Goal: Task Accomplishment & Management: Use online tool/utility

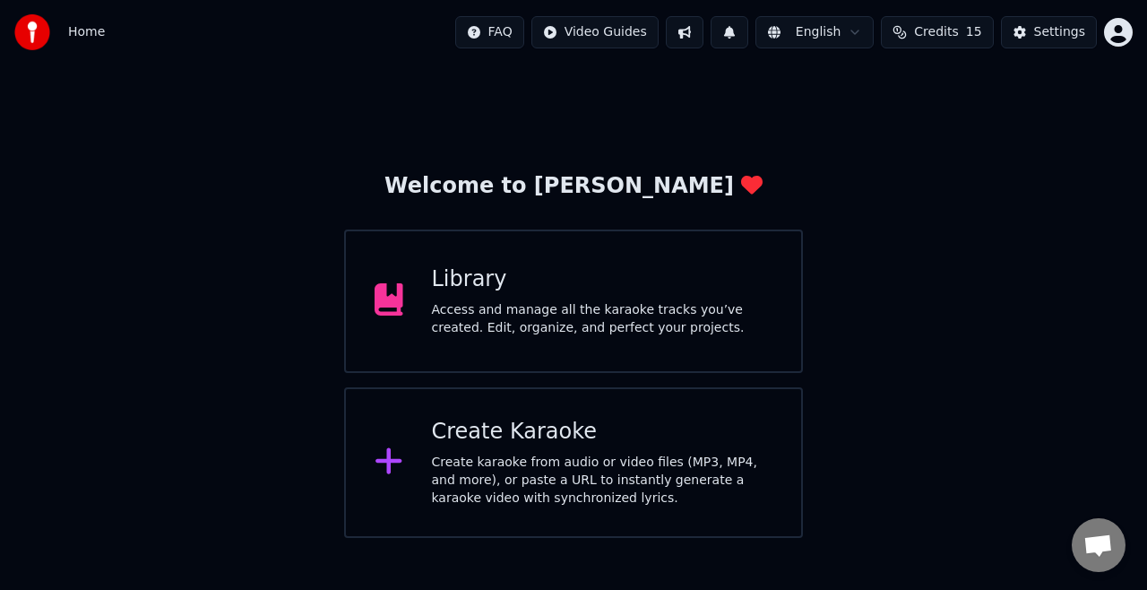
click at [389, 460] on icon at bounding box center [388, 461] width 26 height 26
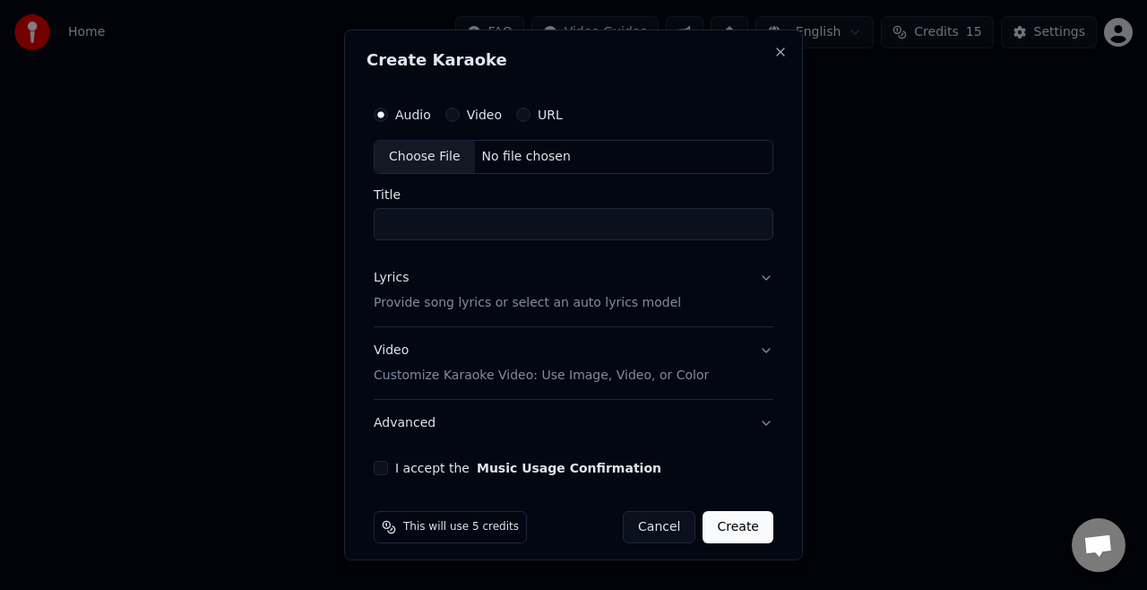
click at [428, 153] on div "Choose File" at bounding box center [425, 157] width 100 height 32
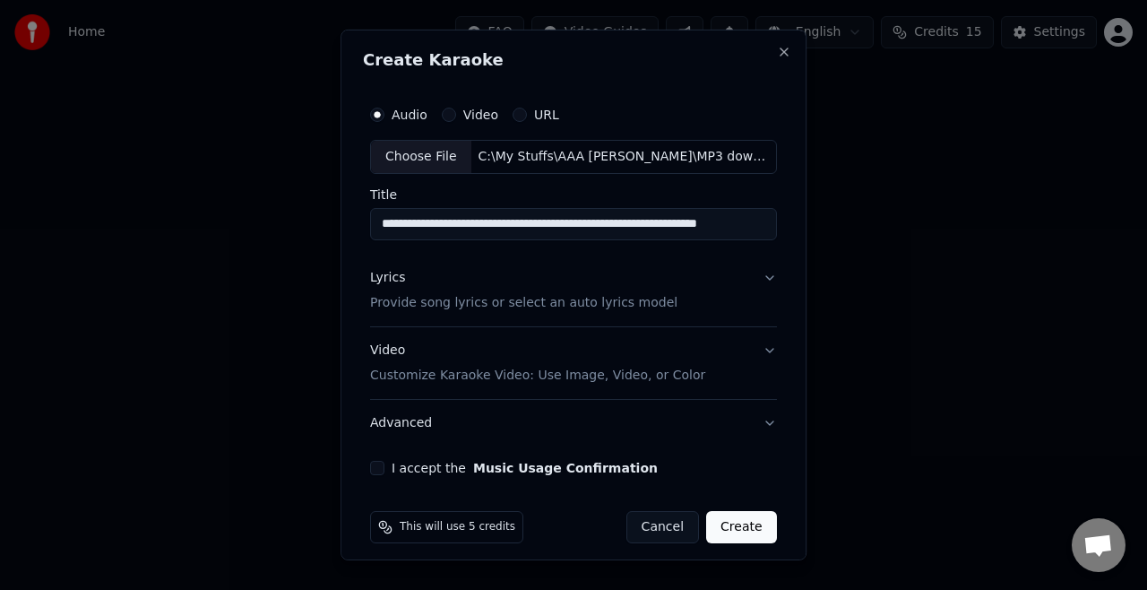
drag, startPoint x: 545, startPoint y: 225, endPoint x: 352, endPoint y: 229, distance: 192.7
click at [352, 229] on div "**********" at bounding box center [574, 295] width 466 height 531
click at [605, 228] on input "**********" at bounding box center [573, 224] width 407 height 32
type input "**********"
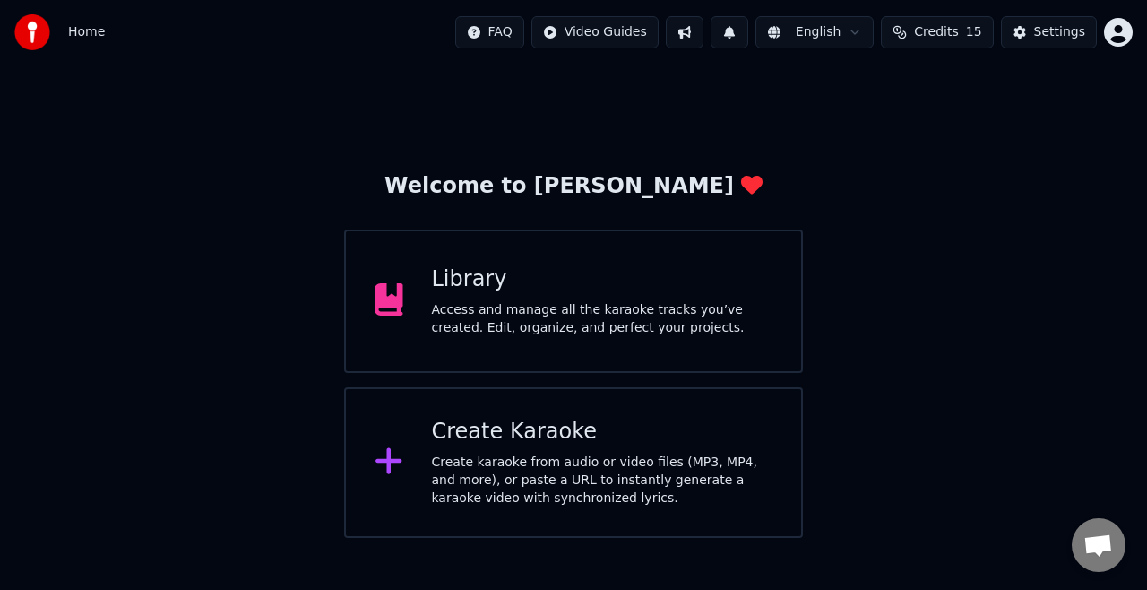
click at [528, 455] on div "Create karaoke from audio or video files (MP3, MP4, and more), or paste a URL t…" at bounding box center [602, 480] width 341 height 54
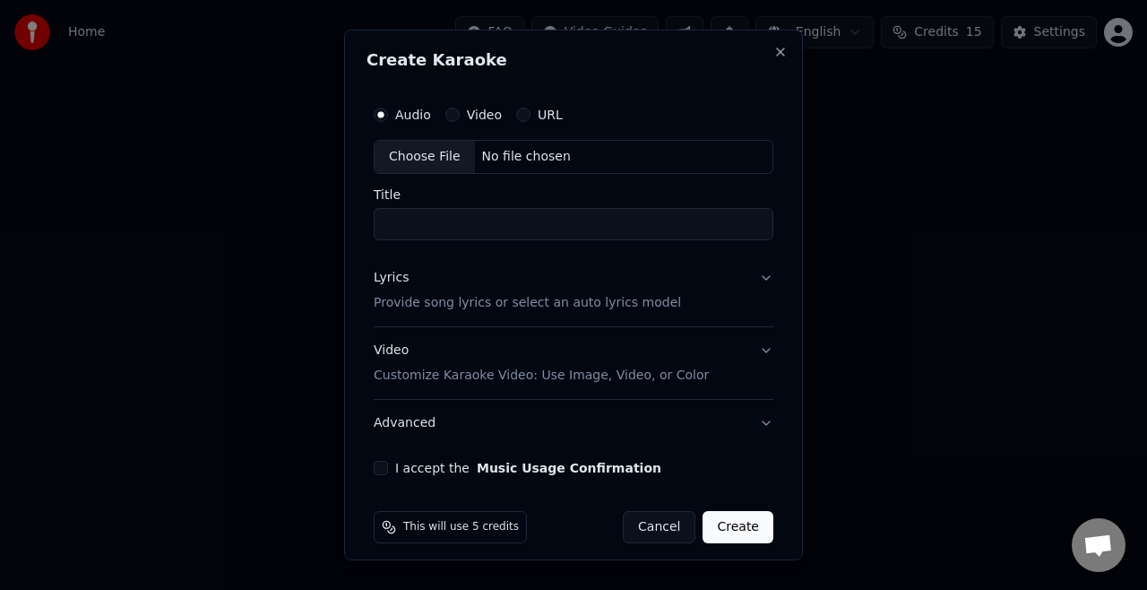
click at [427, 152] on div "Choose File" at bounding box center [425, 157] width 100 height 32
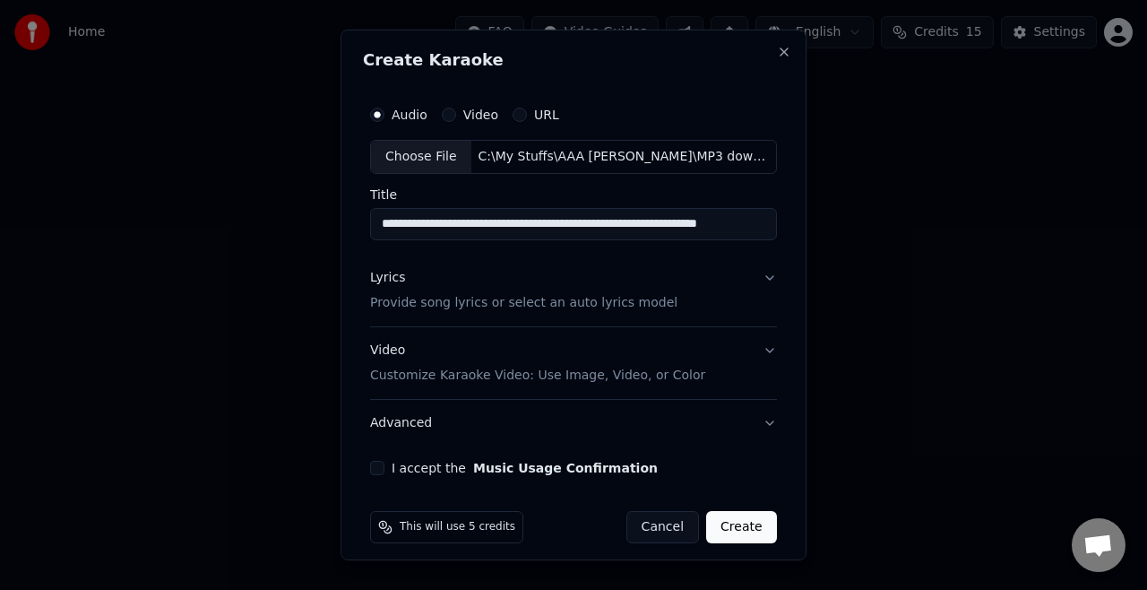
click at [376, 227] on input "**********" at bounding box center [573, 224] width 407 height 32
type input "**********"
click at [536, 299] on p "Provide song lyrics or select an auto lyrics model" at bounding box center [523, 303] width 307 height 18
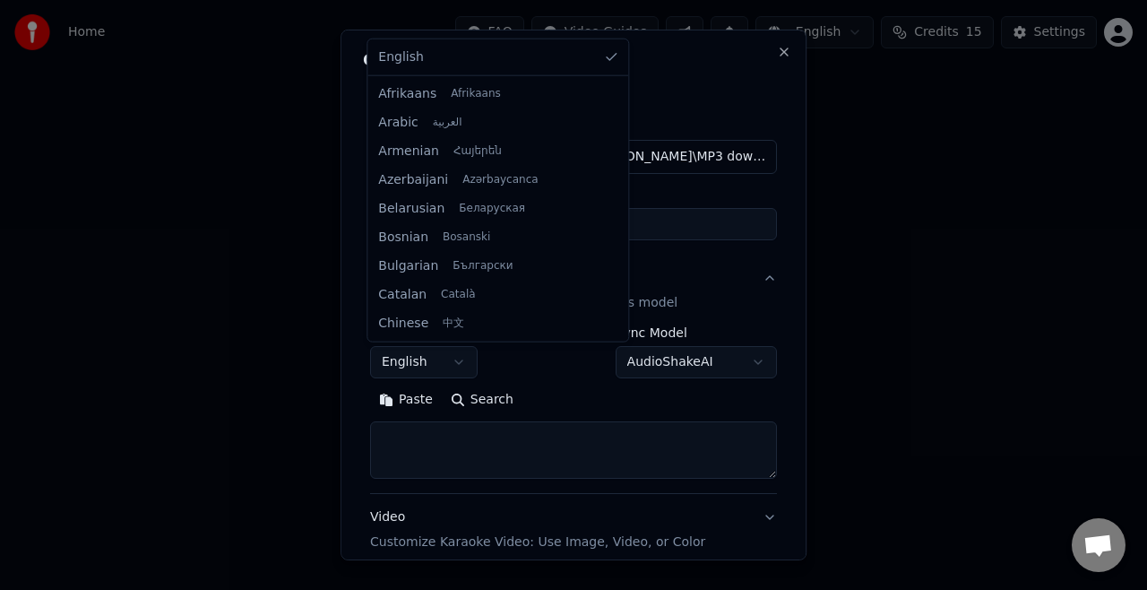
click at [458, 356] on body "**********" at bounding box center [573, 269] width 1147 height 538
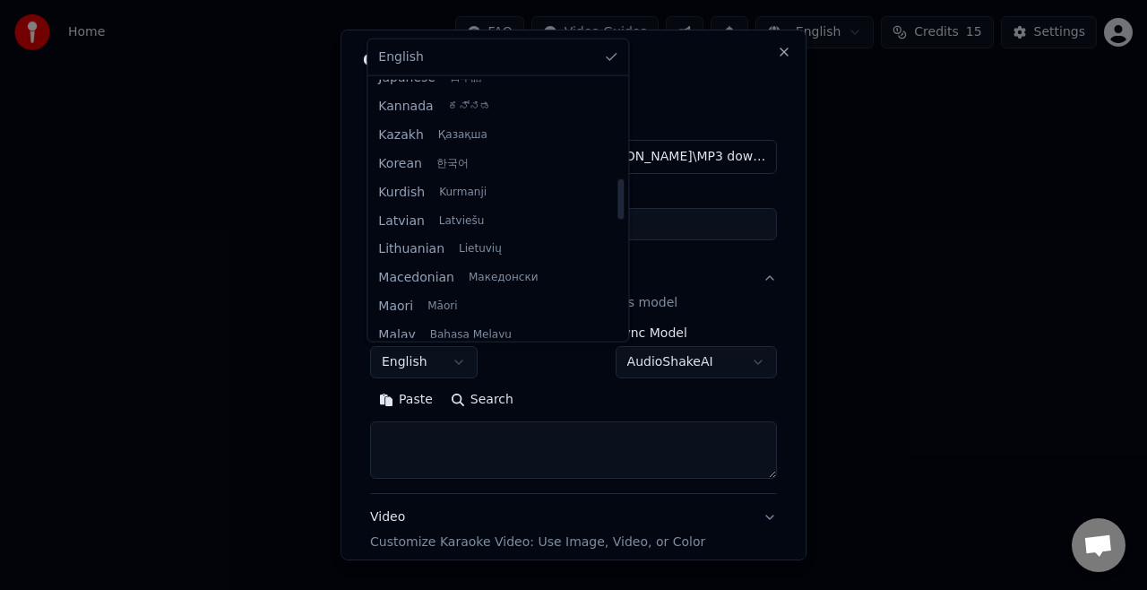
scroll to position [807, 0]
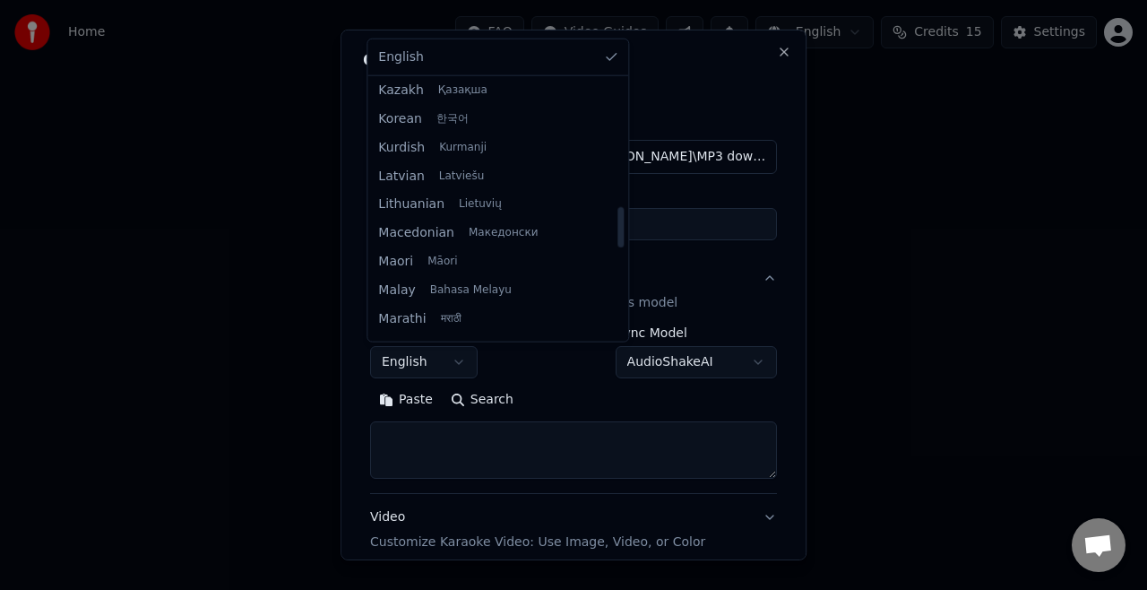
select select "**"
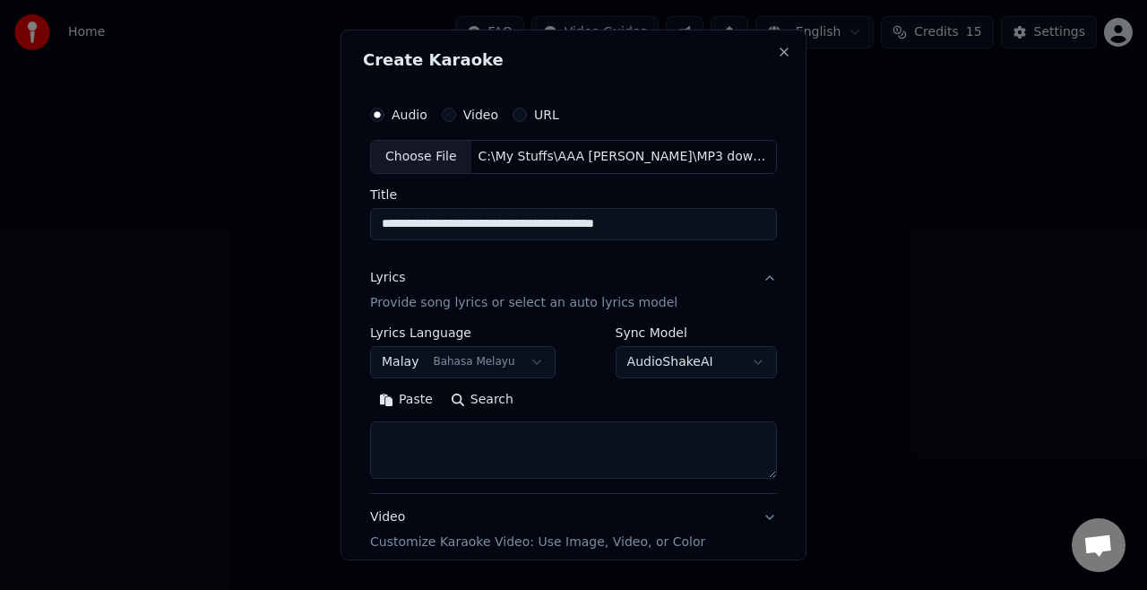
click at [401, 396] on button "Paste" at bounding box center [406, 399] width 72 height 29
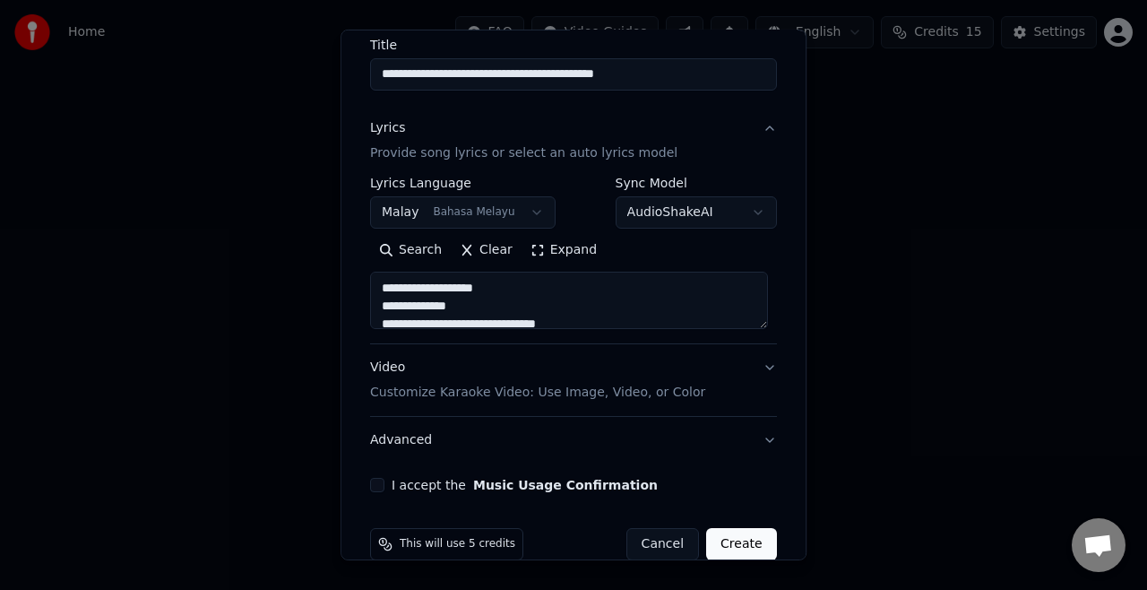
scroll to position [177, 0]
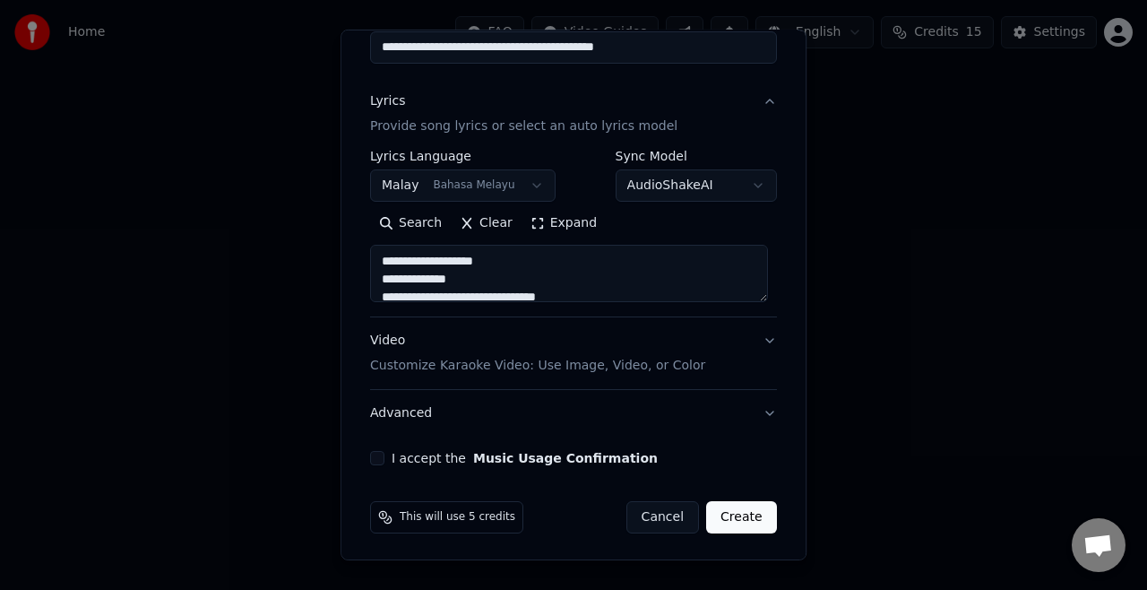
click at [479, 364] on p "Customize Karaoke Video: Use Image, Video, or Color" at bounding box center [537, 366] width 335 height 18
type textarea "**********"
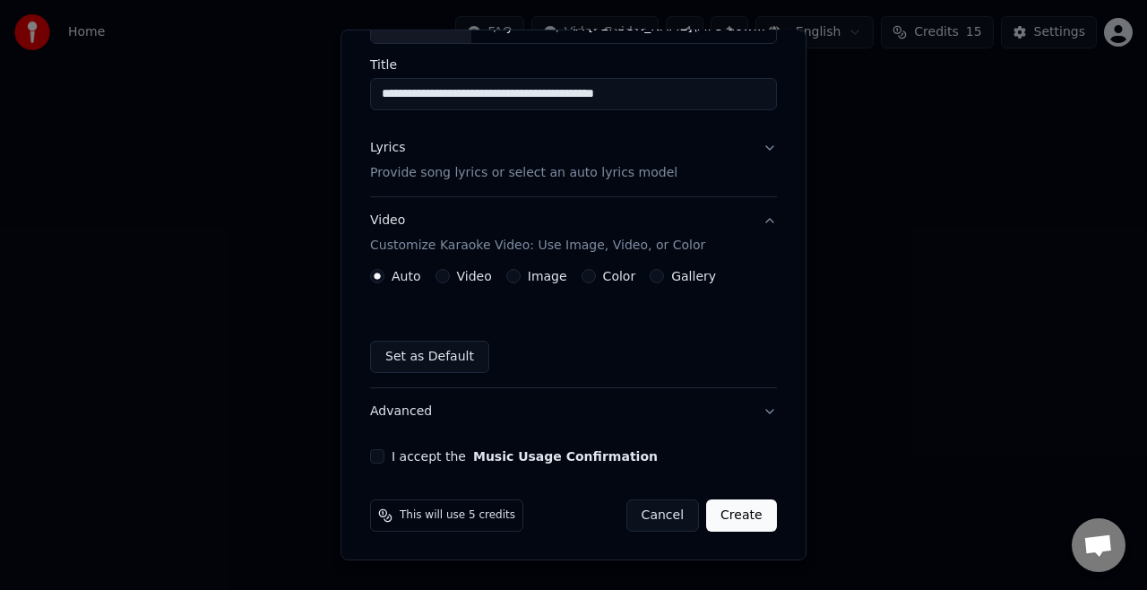
scroll to position [129, 0]
click at [506, 276] on button "Image" at bounding box center [513, 277] width 14 height 14
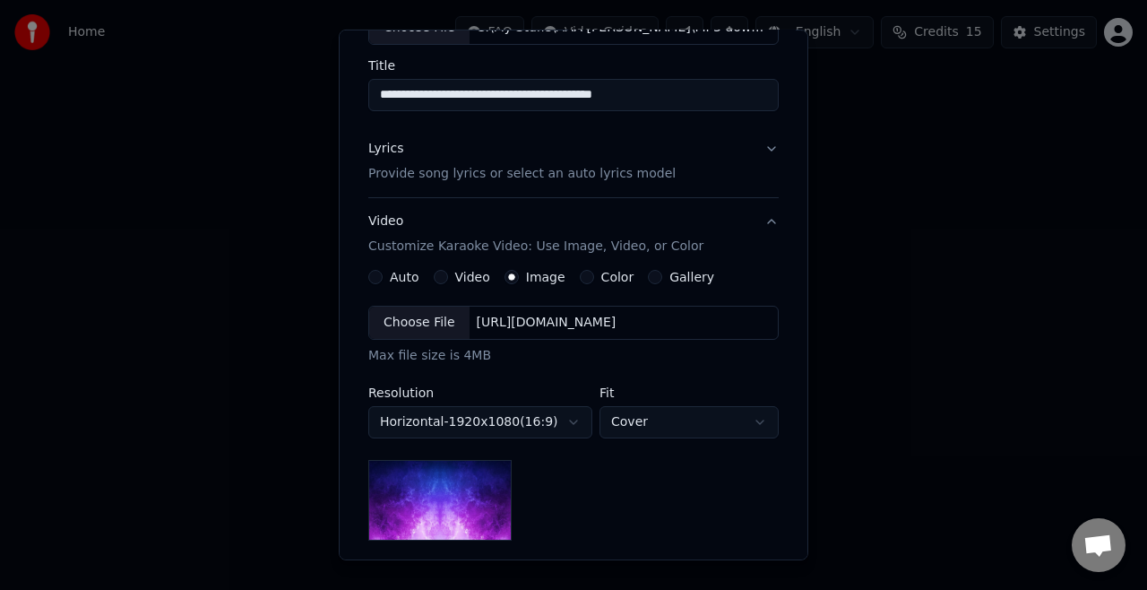
click at [418, 314] on div "Choose File" at bounding box center [419, 322] width 100 height 32
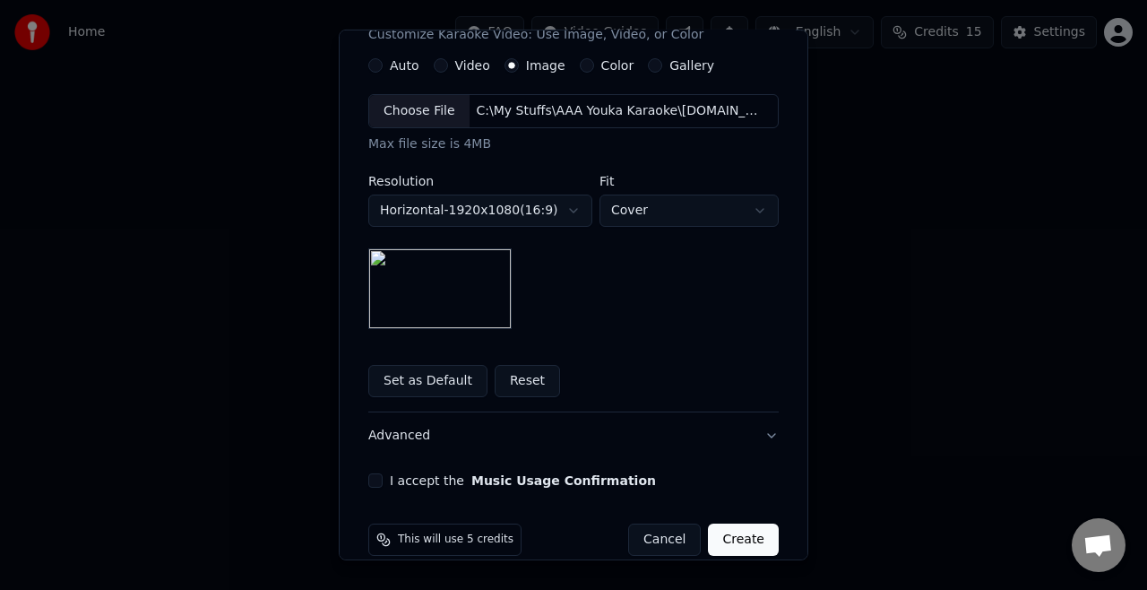
scroll to position [362, 0]
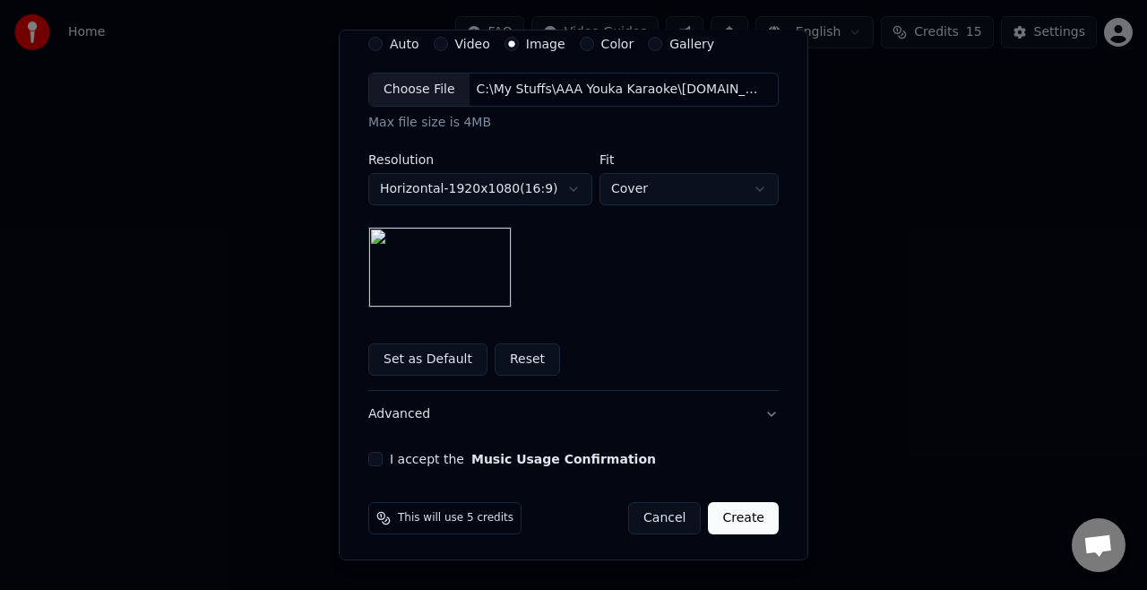
click at [368, 457] on button "I accept the Music Usage Confirmation" at bounding box center [375, 459] width 14 height 14
click at [729, 510] on button "Create" at bounding box center [743, 518] width 71 height 32
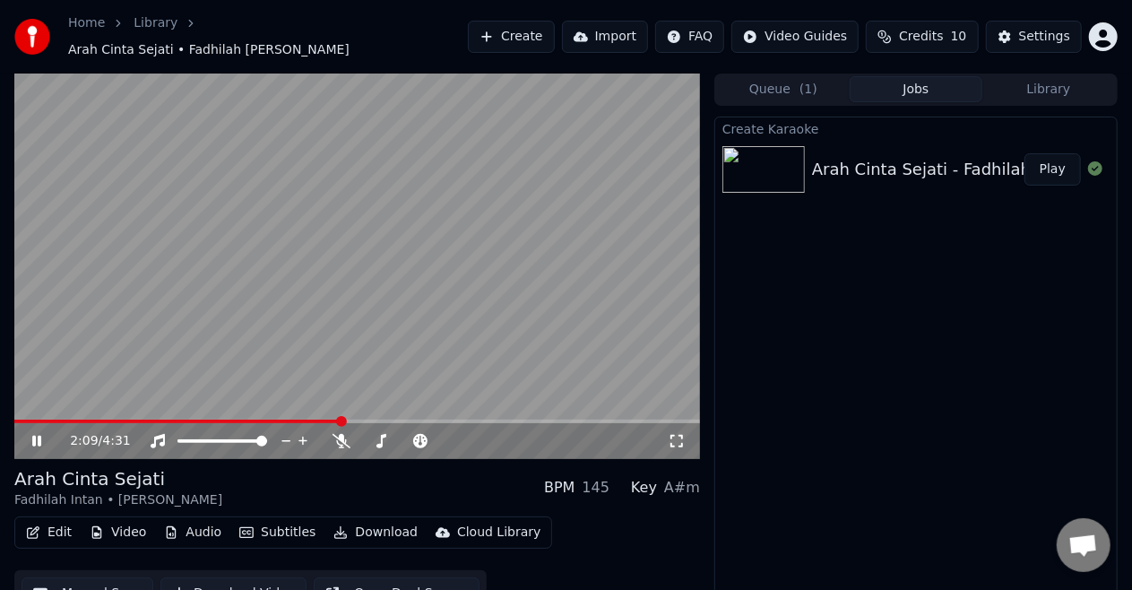
click at [35, 436] on icon at bounding box center [36, 441] width 9 height 11
click at [14, 427] on span at bounding box center [19, 421] width 11 height 11
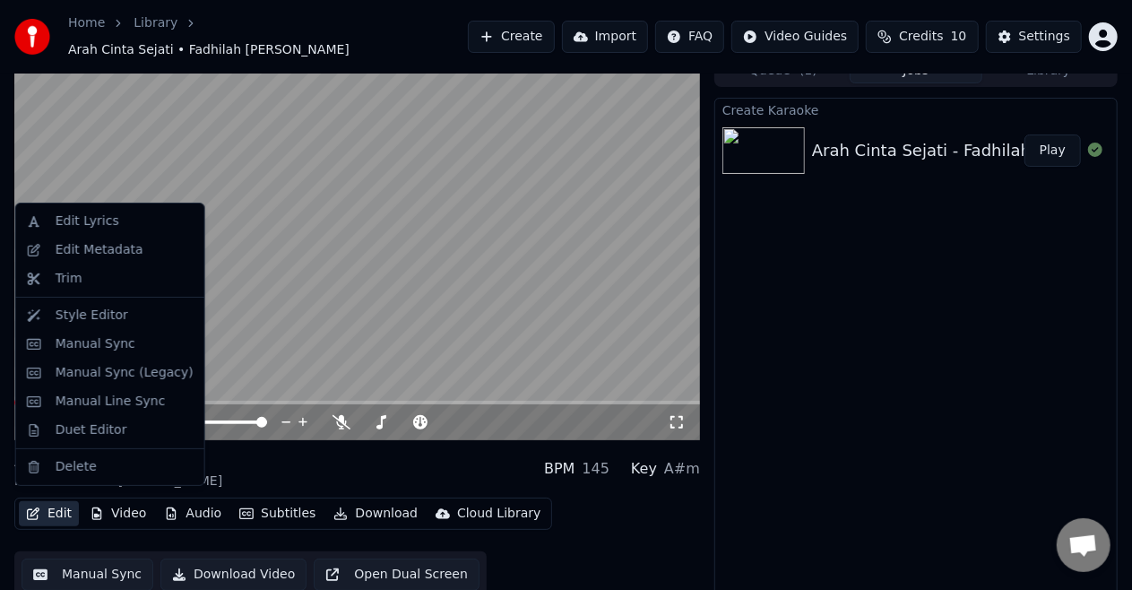
click at [57, 504] on button "Edit" at bounding box center [49, 513] width 60 height 25
click at [99, 435] on div "Duet Editor" at bounding box center [92, 430] width 72 height 18
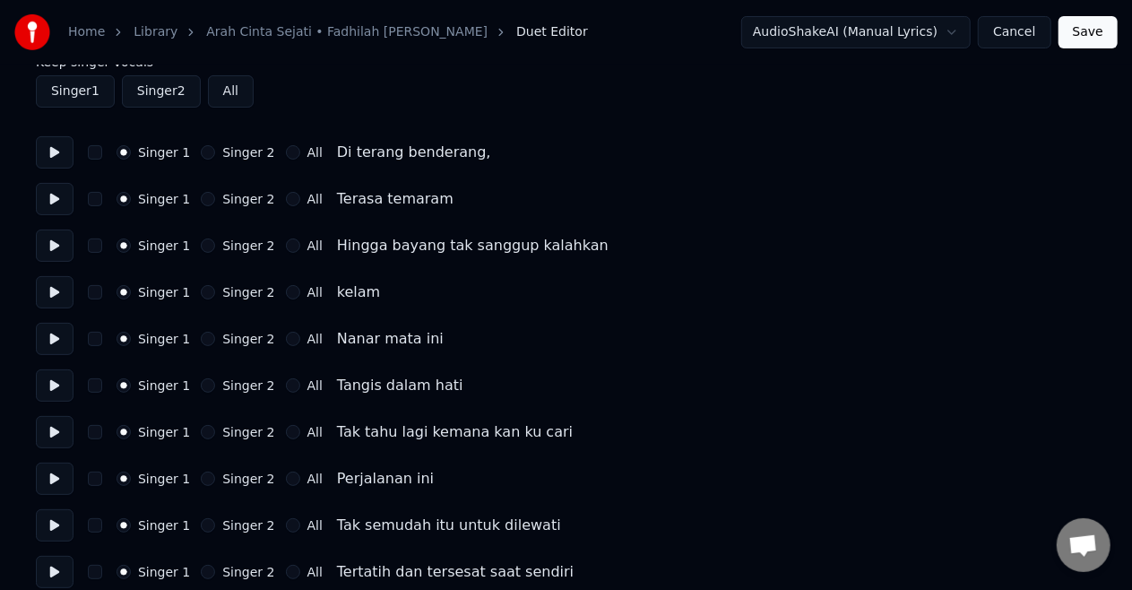
scroll to position [90, 0]
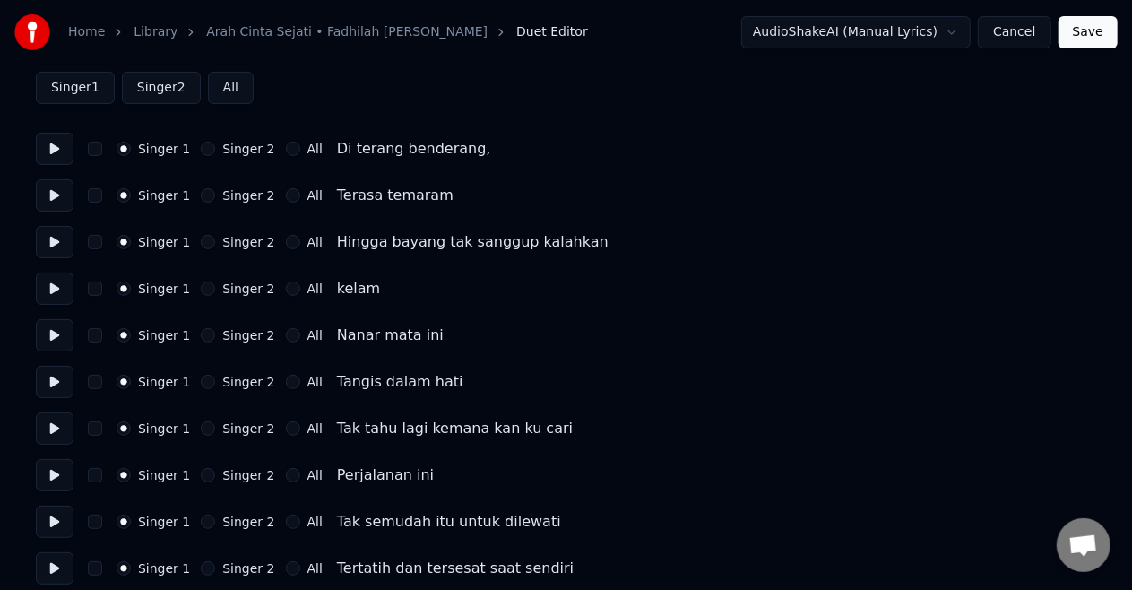
click at [522, 30] on span "Duet Editor" at bounding box center [552, 32] width 72 height 18
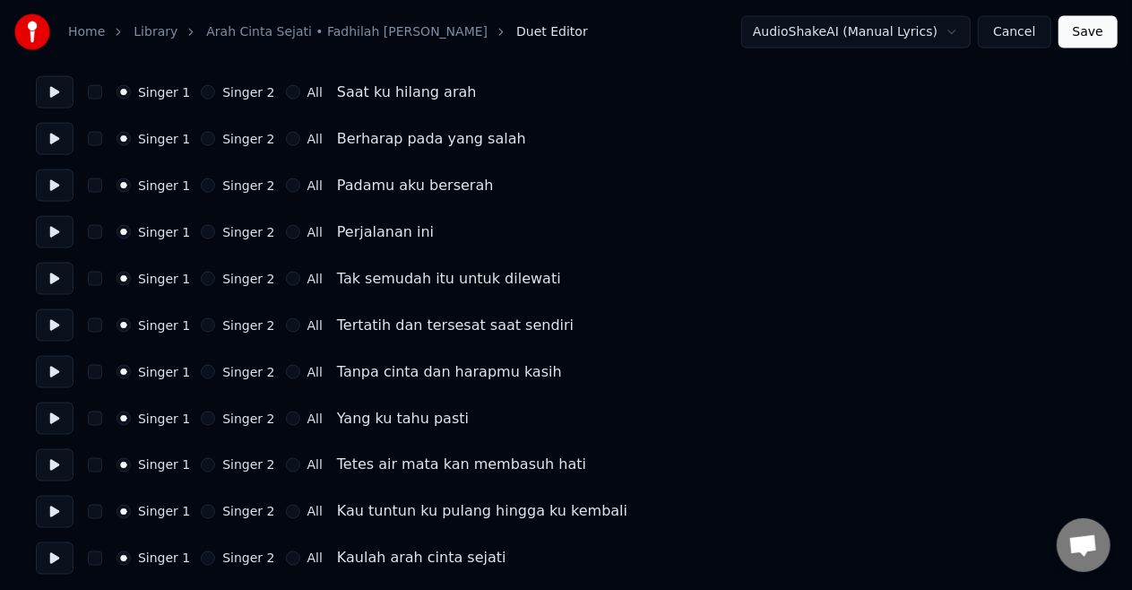
scroll to position [1267, 0]
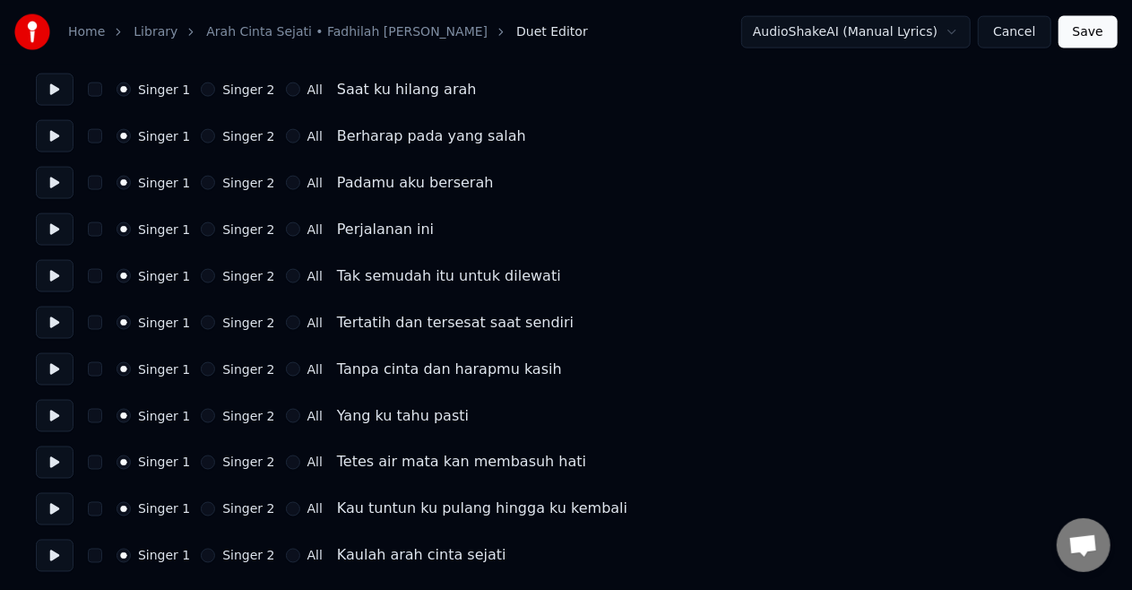
click at [1019, 35] on button "Cancel" at bounding box center [1014, 32] width 73 height 32
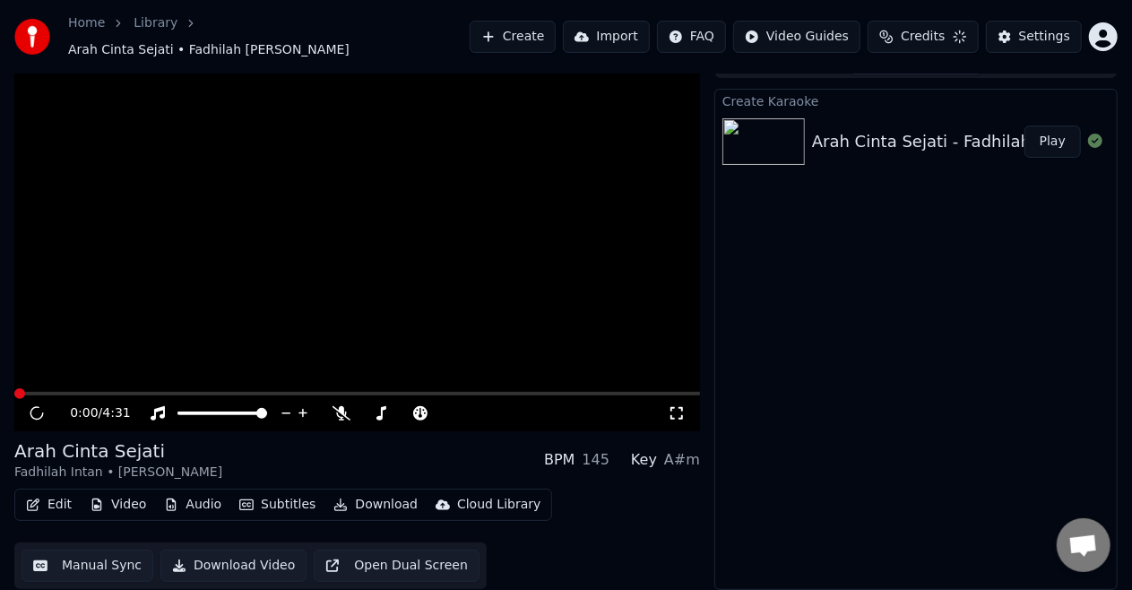
scroll to position [19, 0]
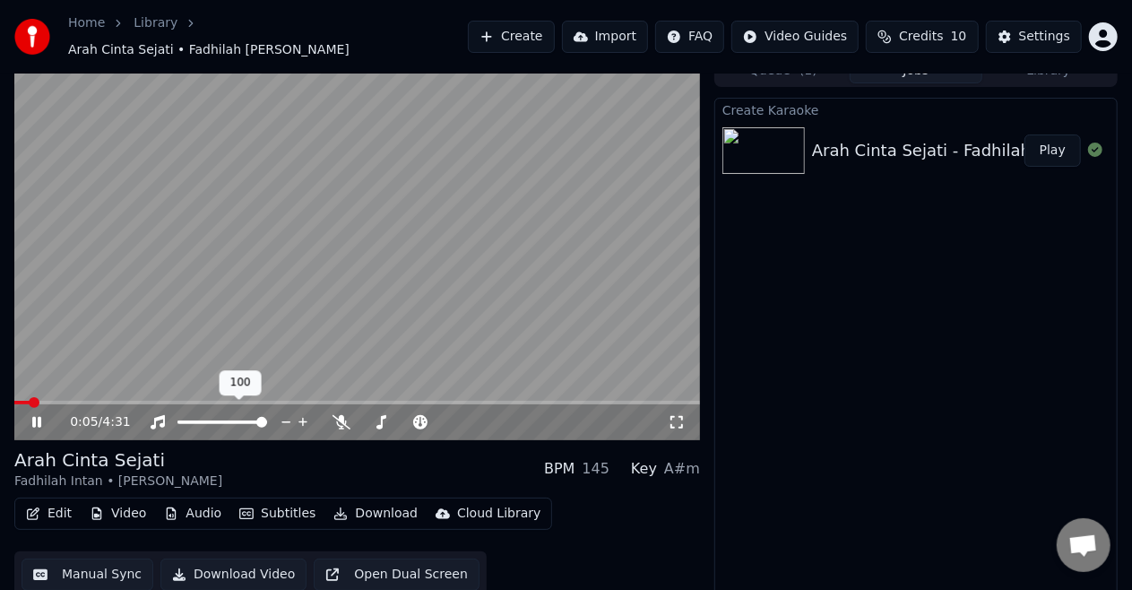
click at [207, 415] on div at bounding box center [239, 422] width 144 height 18
click at [210, 413] on div at bounding box center [239, 422] width 144 height 18
click at [210, 420] on span at bounding box center [193, 422] width 32 height 4
click at [38, 415] on icon at bounding box center [49, 422] width 41 height 14
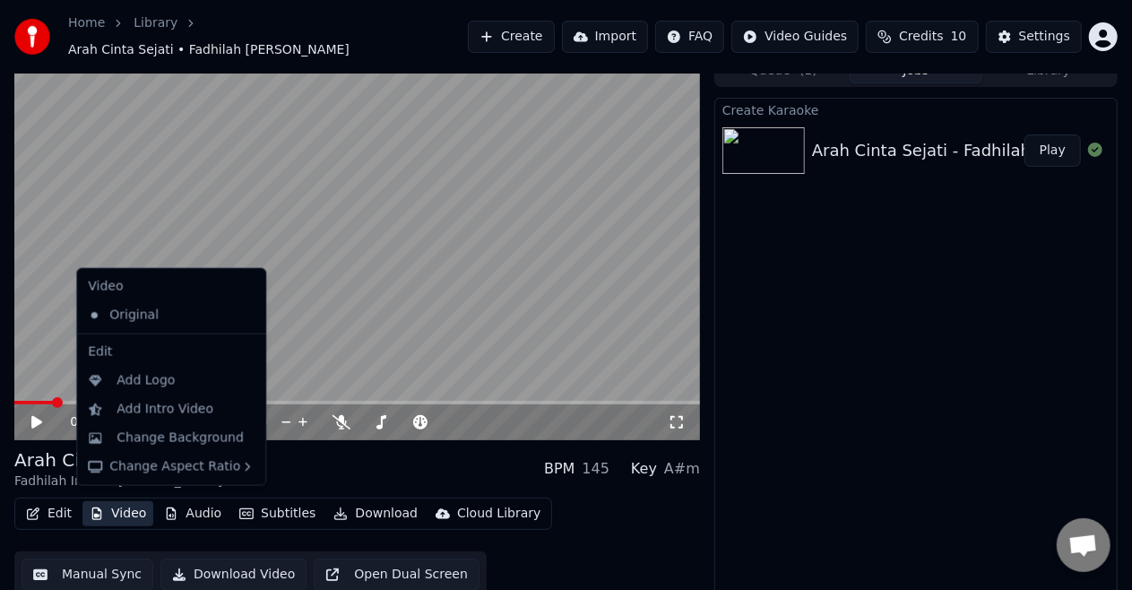
click at [132, 505] on button "Video" at bounding box center [117, 513] width 71 height 25
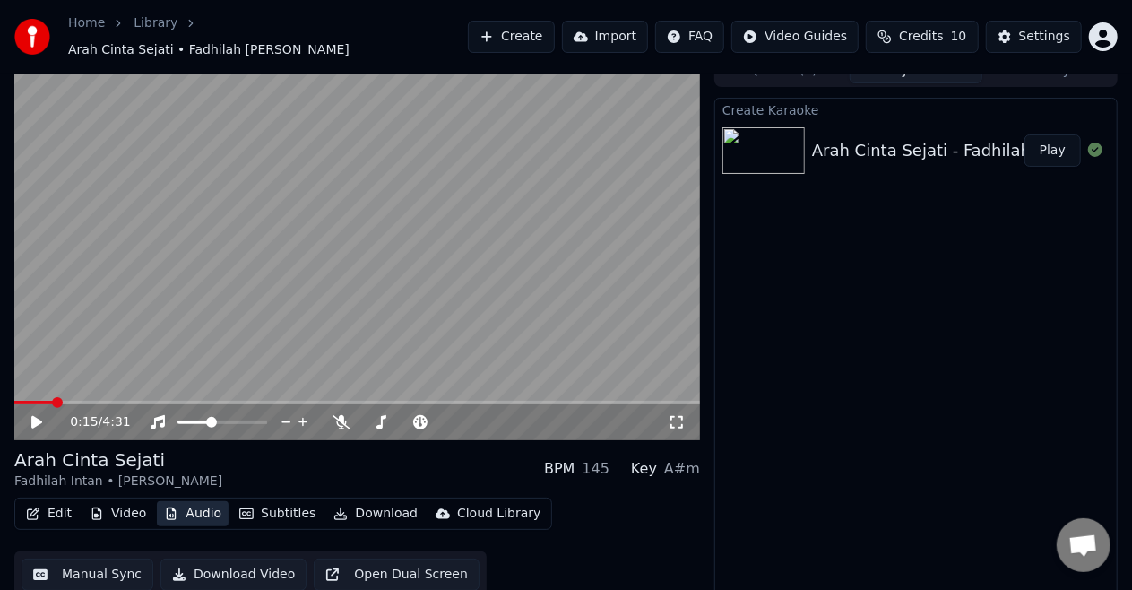
click at [201, 505] on button "Audio" at bounding box center [193, 513] width 72 height 25
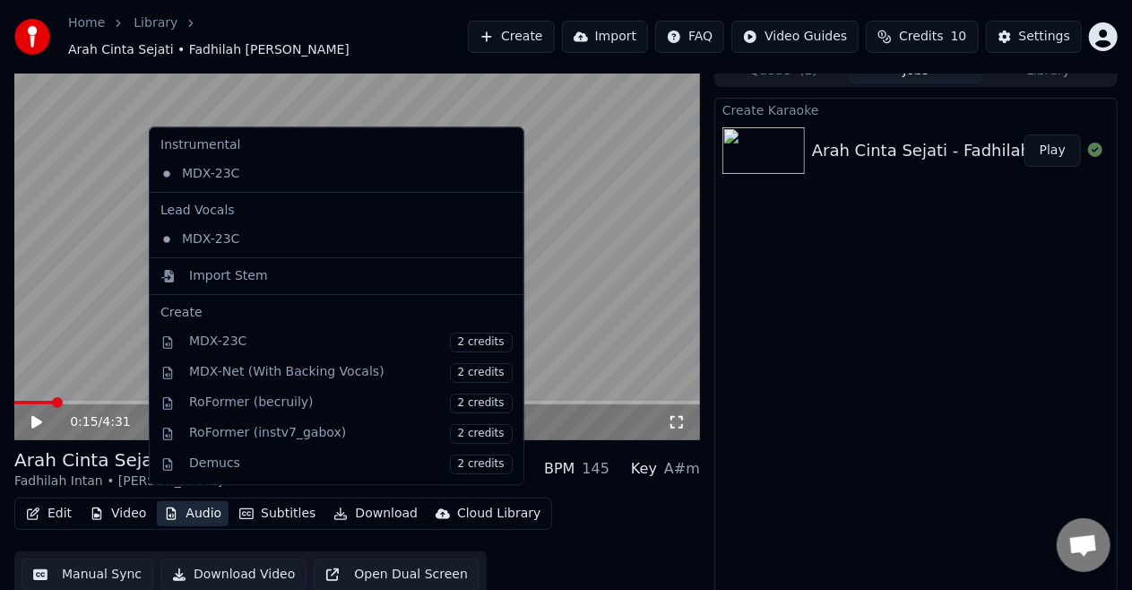
click at [201, 505] on button "Audio" at bounding box center [193, 513] width 72 height 25
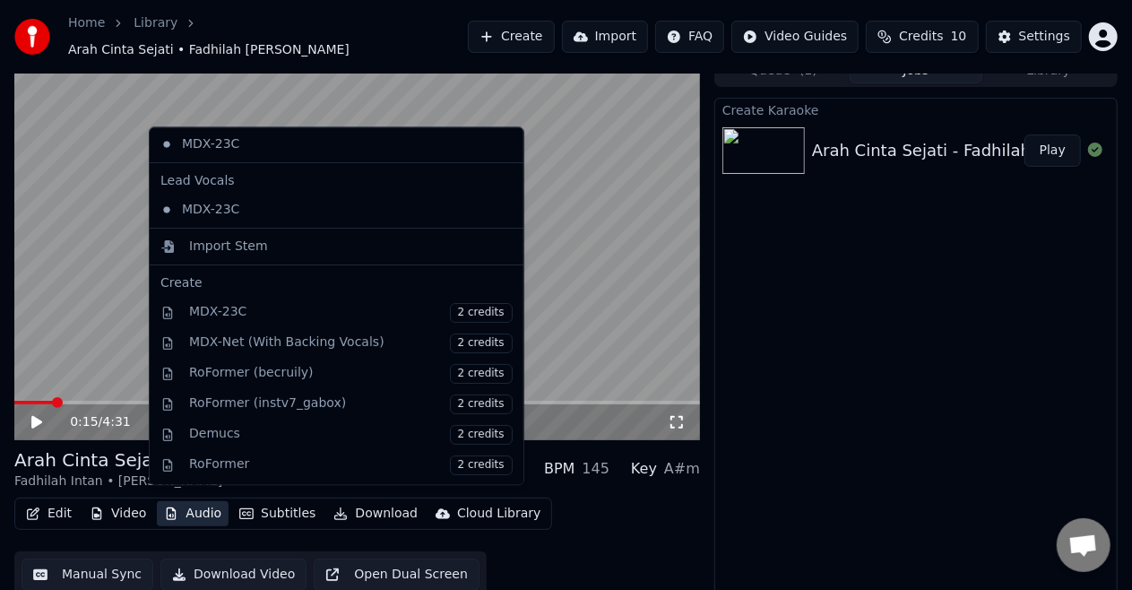
scroll to position [0, 0]
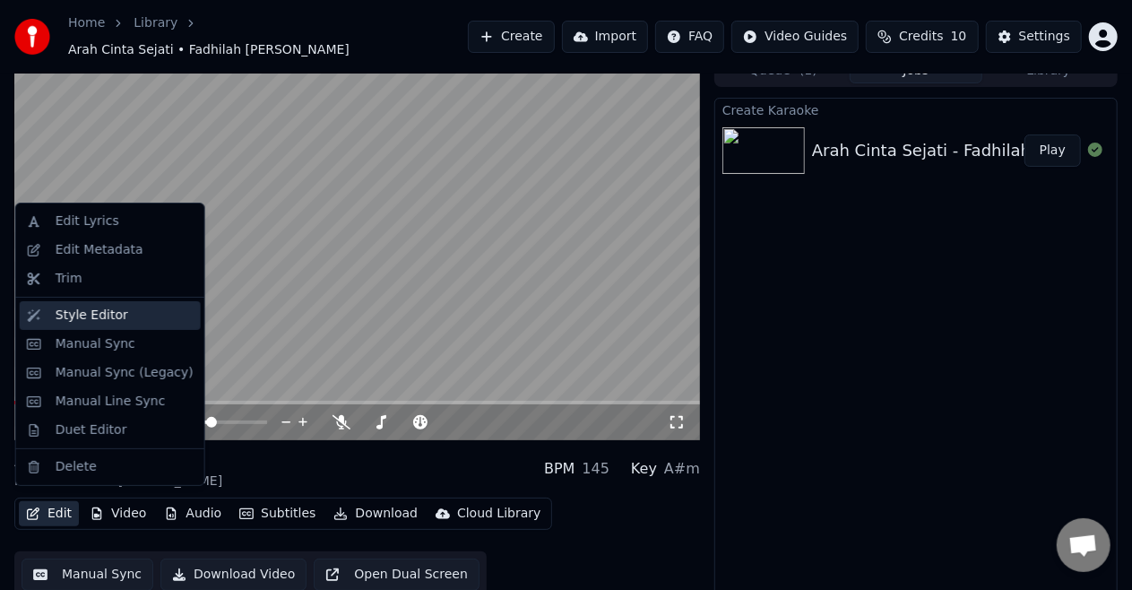
click at [95, 315] on div "Style Editor" at bounding box center [92, 315] width 73 height 18
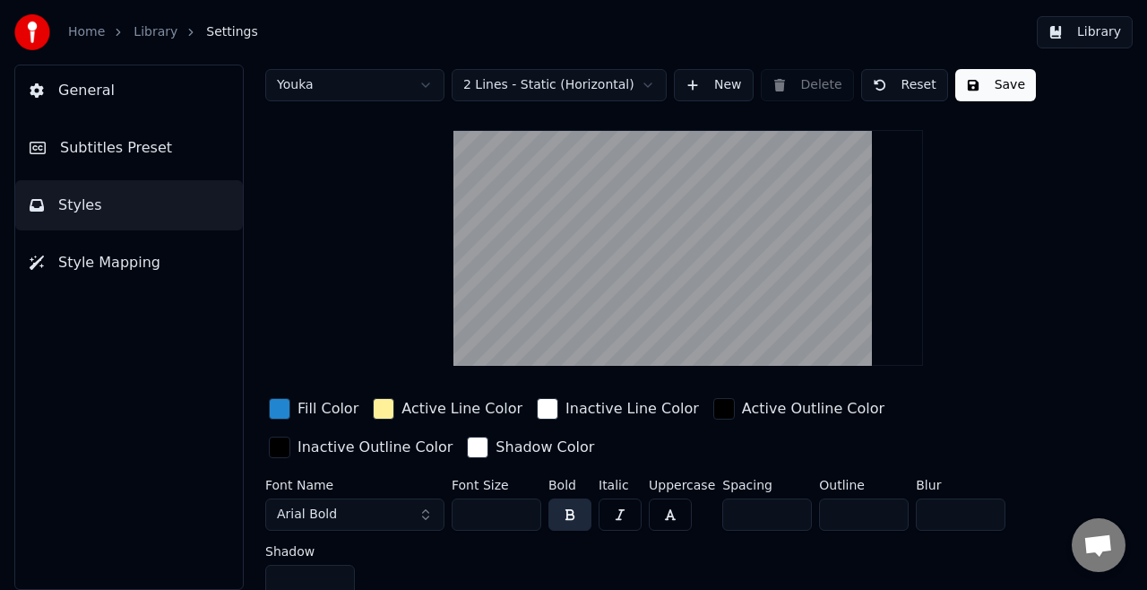
scroll to position [27, 0]
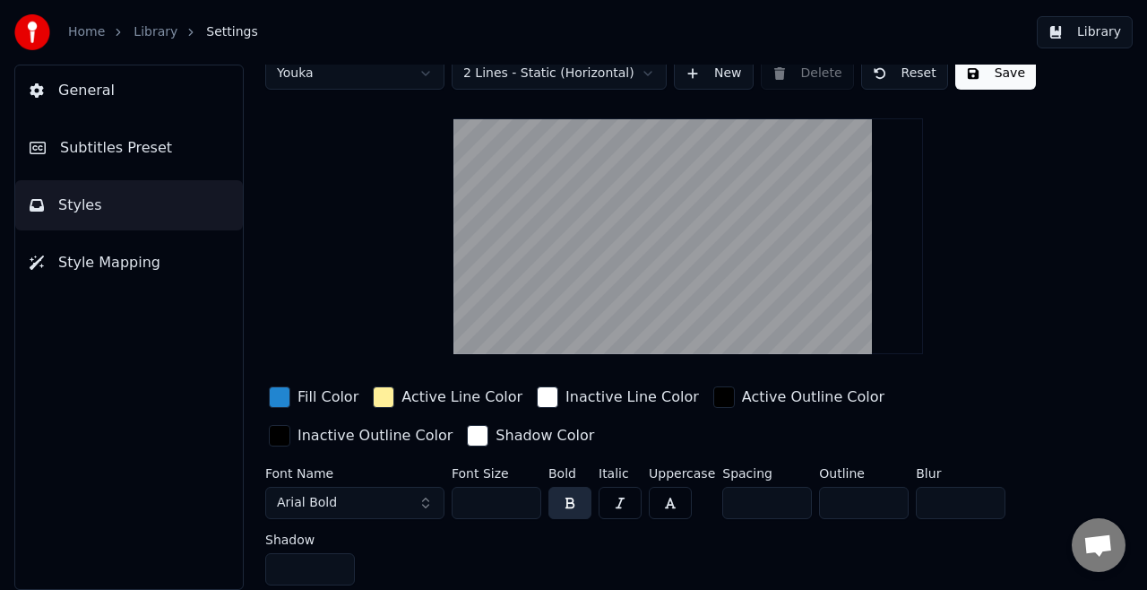
click at [114, 142] on span "Subtitles Preset" at bounding box center [116, 148] width 112 height 22
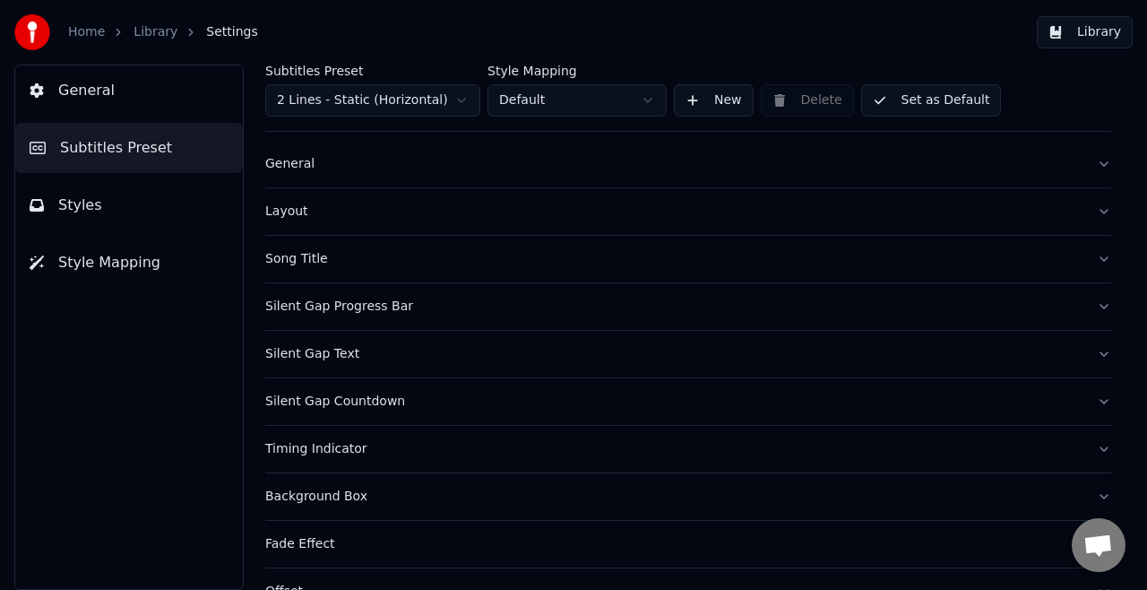
click at [91, 262] on span "Style Mapping" at bounding box center [109, 263] width 102 height 22
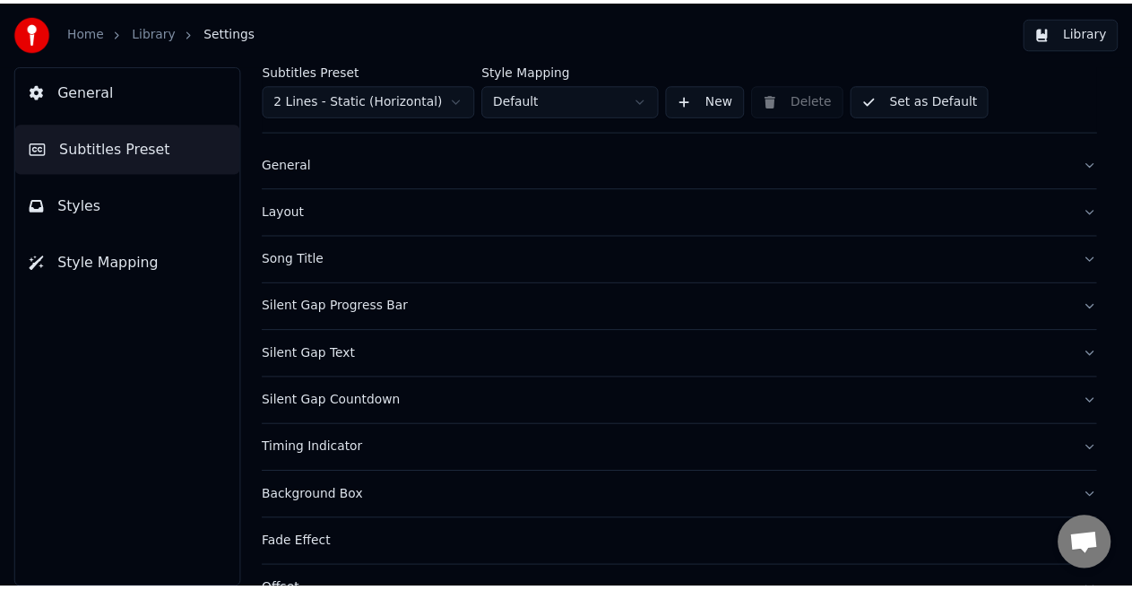
scroll to position [0, 0]
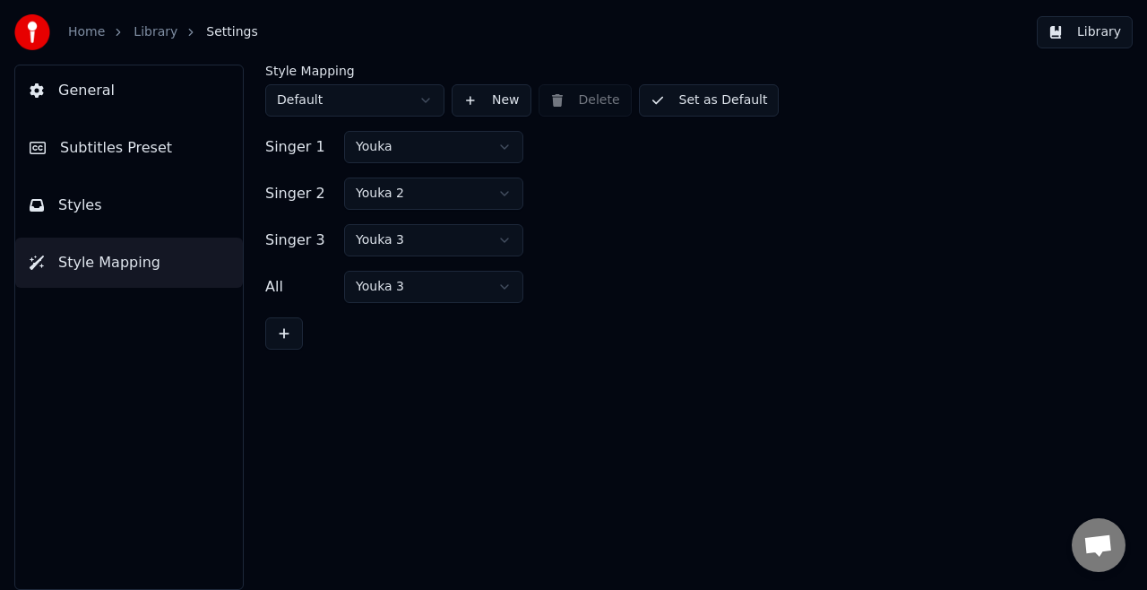
click at [120, 205] on button "Styles" at bounding box center [129, 205] width 228 height 50
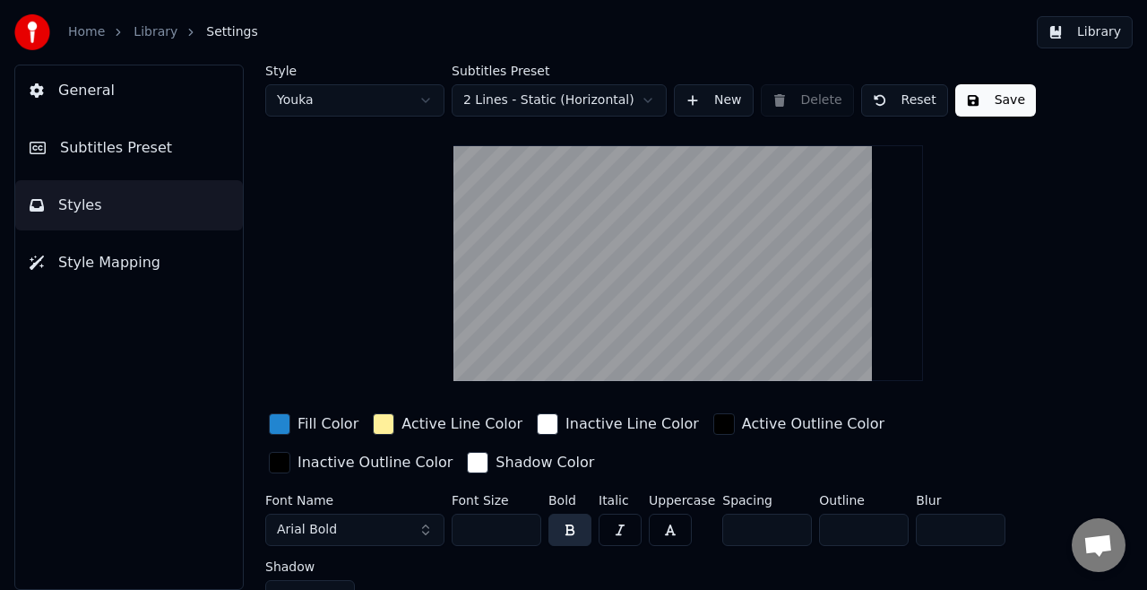
click at [97, 94] on span "General" at bounding box center [86, 91] width 56 height 22
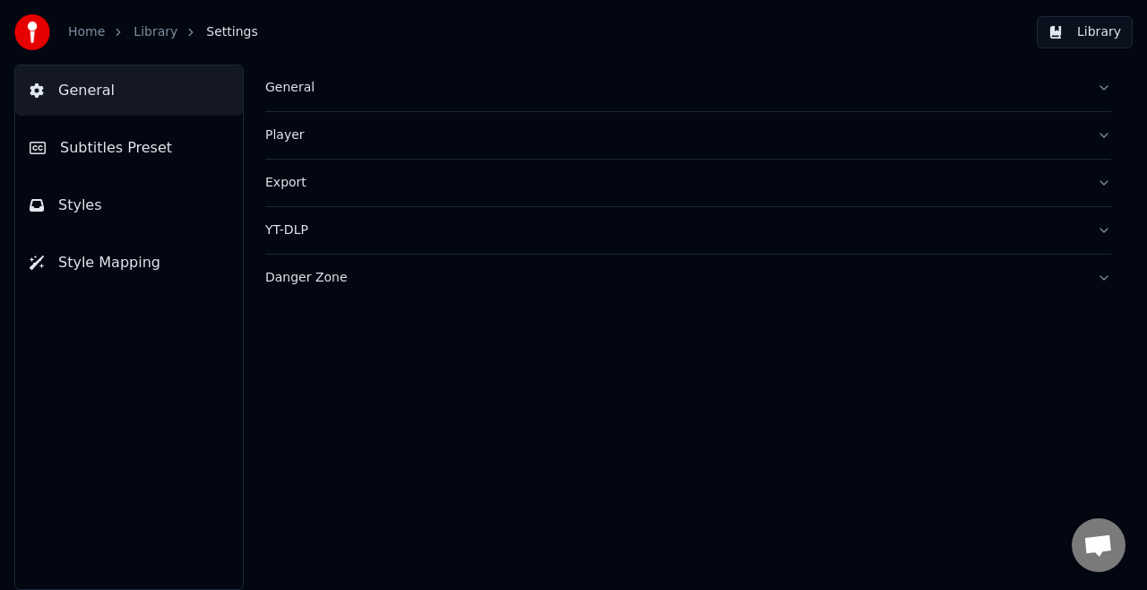
click at [218, 29] on span "Settings" at bounding box center [231, 32] width 51 height 18
click at [142, 26] on link "Library" at bounding box center [156, 32] width 44 height 18
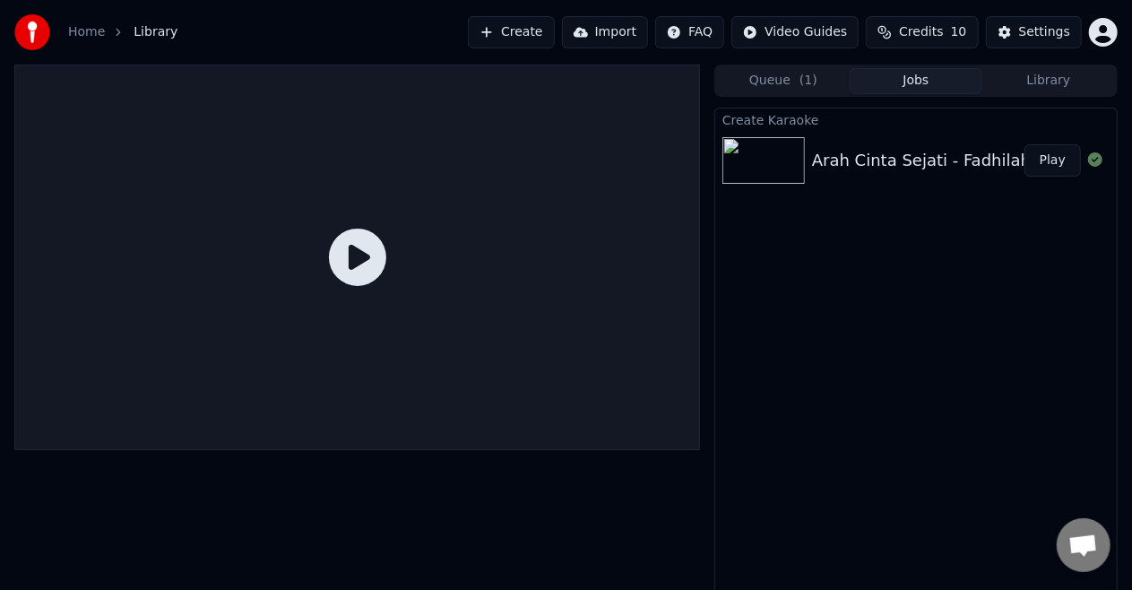
click at [1054, 77] on button "Library" at bounding box center [1048, 81] width 133 height 26
